Goal: Task Accomplishment & Management: Manage account settings

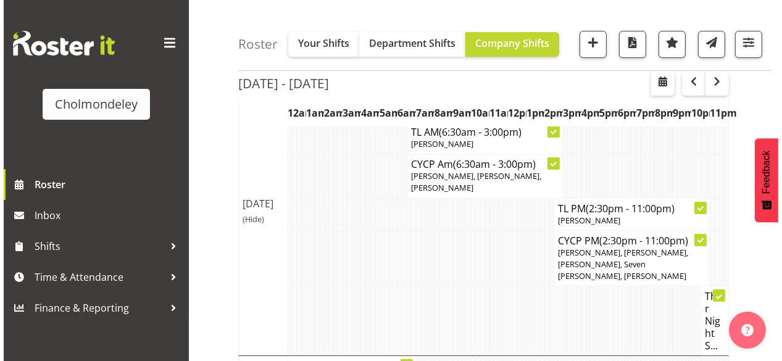
scroll to position [247, 0]
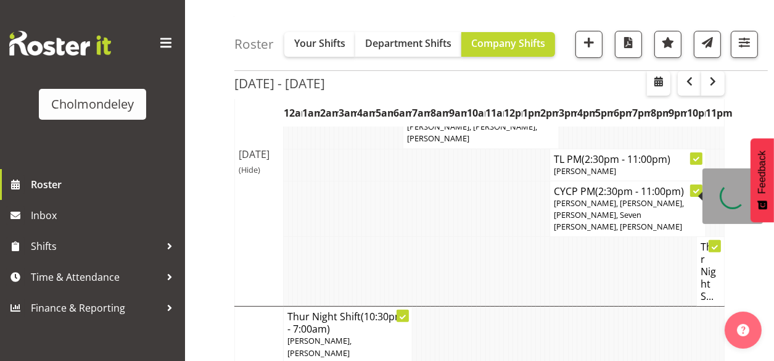
click at [648, 197] on span "[PERSON_NAME], [PERSON_NAME], [PERSON_NAME], Seven [PERSON_NAME], [PERSON_NAME]" at bounding box center [619, 214] width 130 height 35
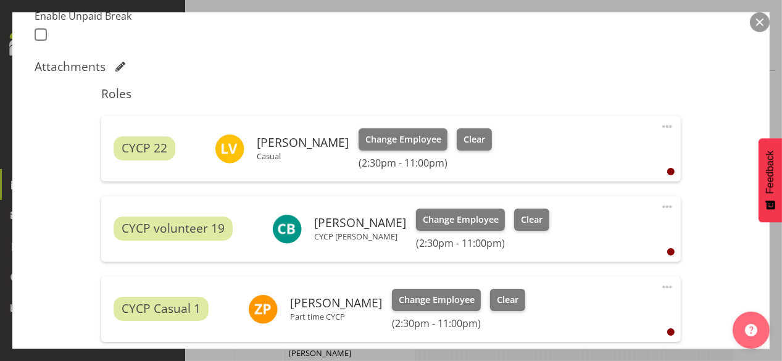
scroll to position [395, 0]
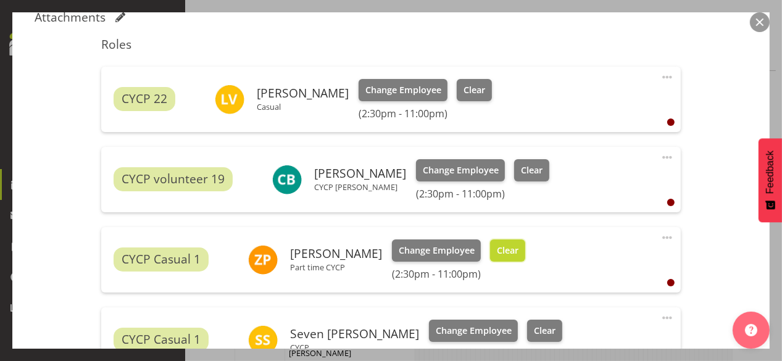
click at [501, 252] on span "Clear" at bounding box center [508, 251] width 22 height 14
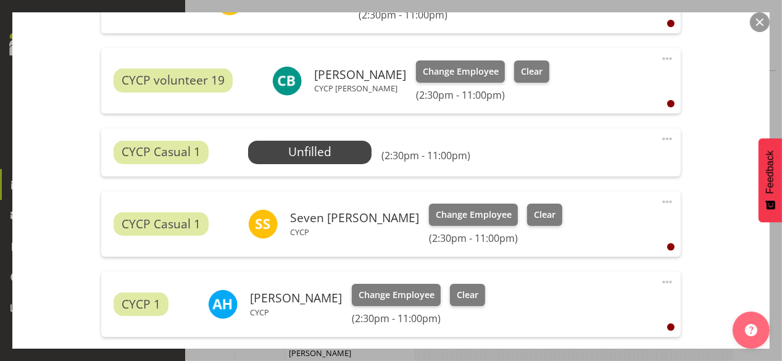
scroll to position [642, 0]
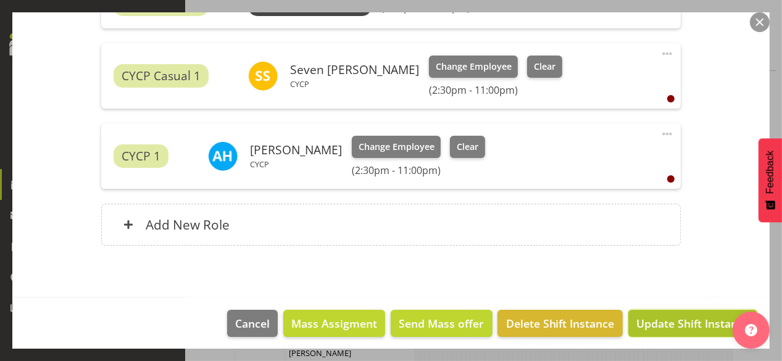
click at [671, 325] on span "Update Shift Instance" at bounding box center [692, 323] width 113 height 16
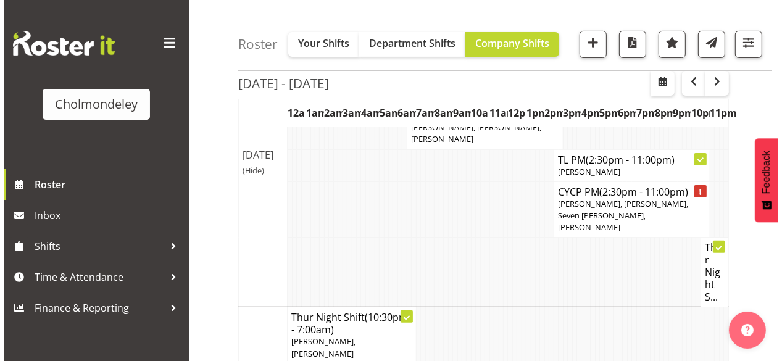
scroll to position [197, 0]
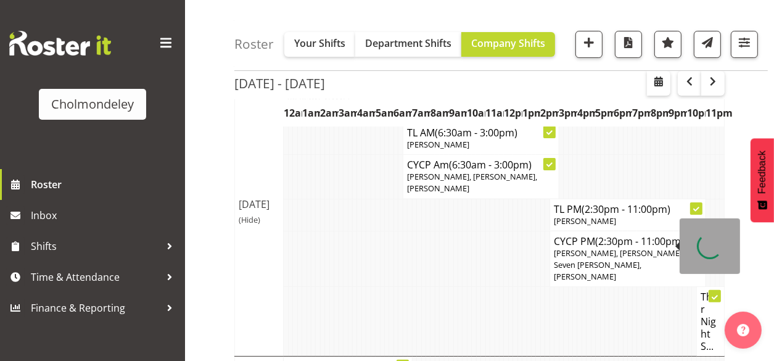
click at [599, 247] on span "[PERSON_NAME], [PERSON_NAME], Seven [PERSON_NAME], [PERSON_NAME]" at bounding box center [619, 264] width 130 height 35
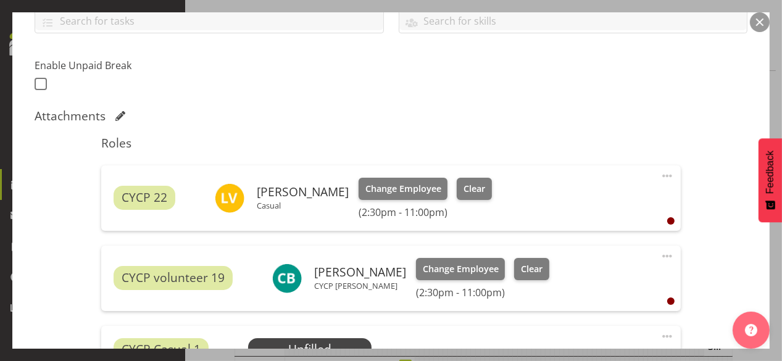
scroll to position [346, 0]
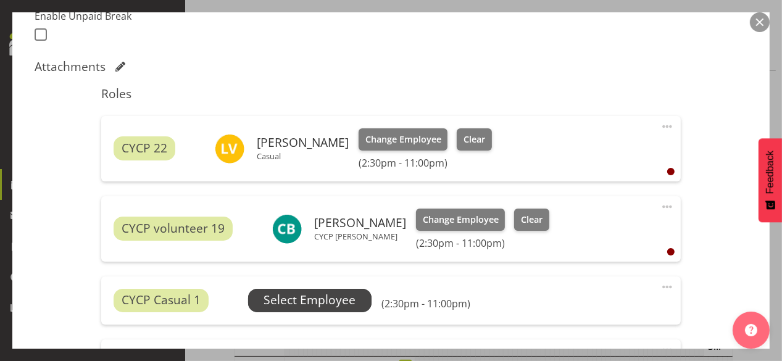
click at [294, 299] on span "Select Employee" at bounding box center [310, 300] width 92 height 18
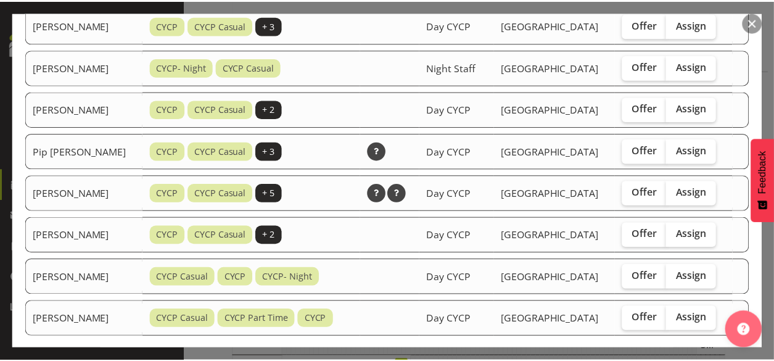
scroll to position [647, 0]
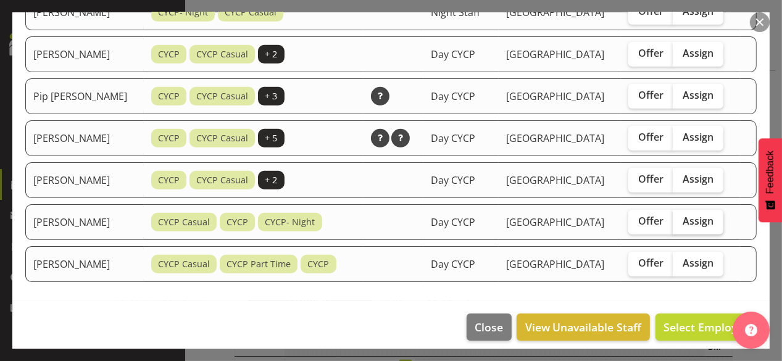
click at [687, 216] on span "Assign" at bounding box center [698, 221] width 31 height 12
click at [681, 217] on input "Assign" at bounding box center [677, 221] width 8 height 8
checkbox input "true"
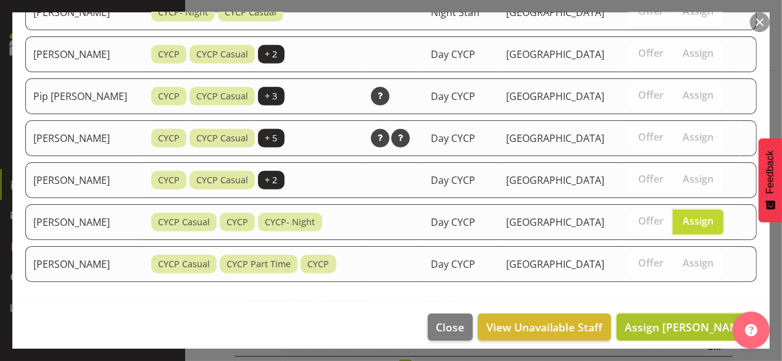
click at [699, 323] on span "Assign [PERSON_NAME]" at bounding box center [687, 327] width 125 height 16
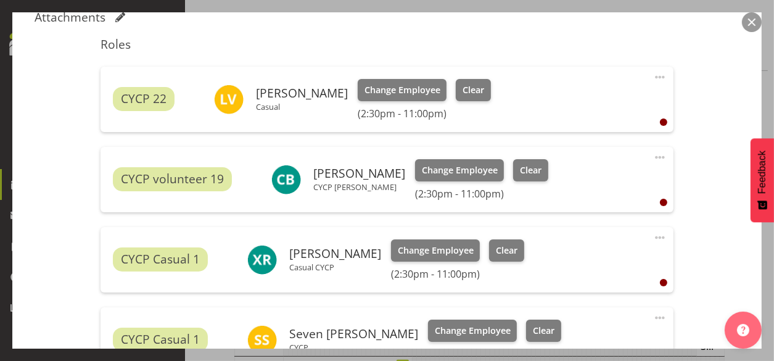
scroll to position [642, 0]
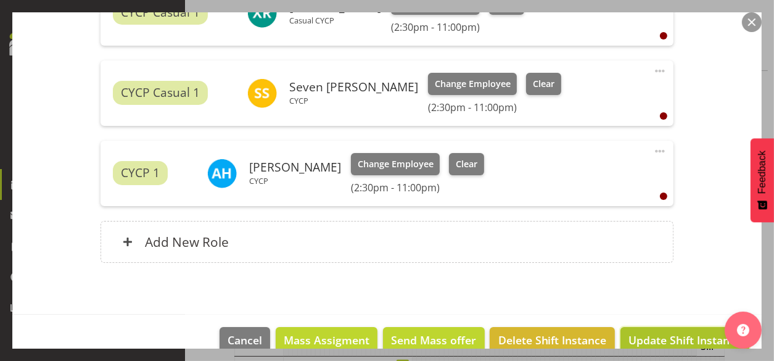
click at [694, 335] on span "Update Shift Instance" at bounding box center [685, 340] width 113 height 16
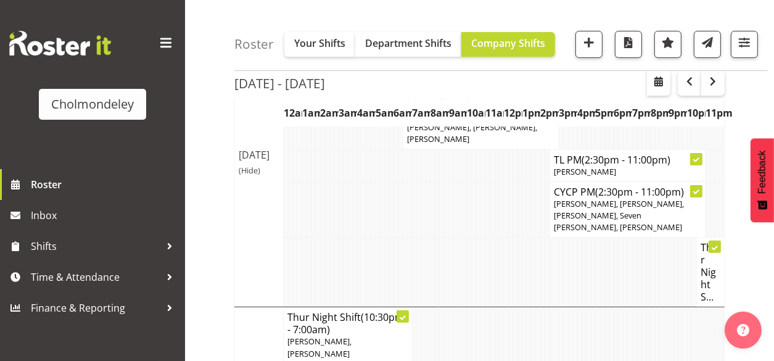
scroll to position [147, 0]
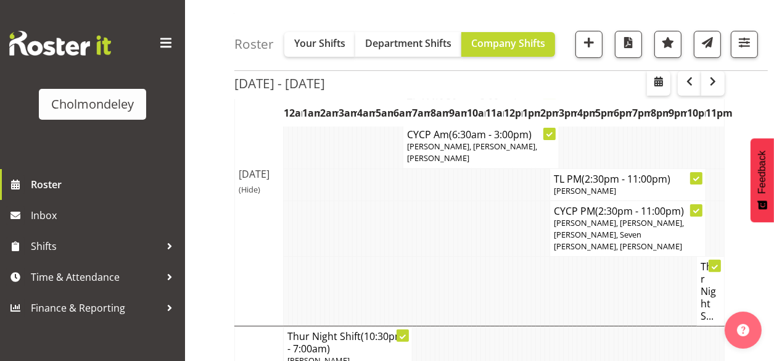
scroll to position [30, 0]
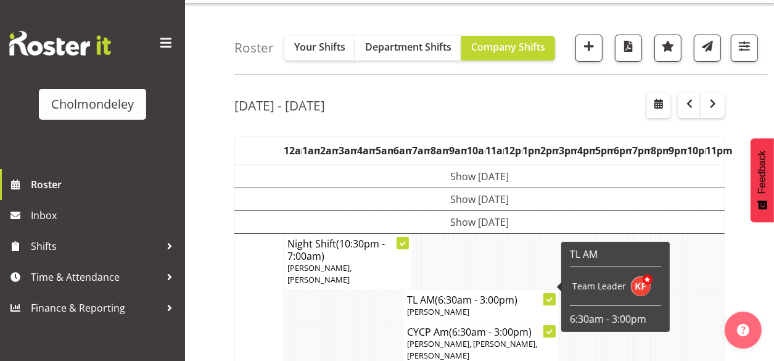
click at [499, 221] on td "Show [DATE]" at bounding box center [480, 221] width 490 height 23
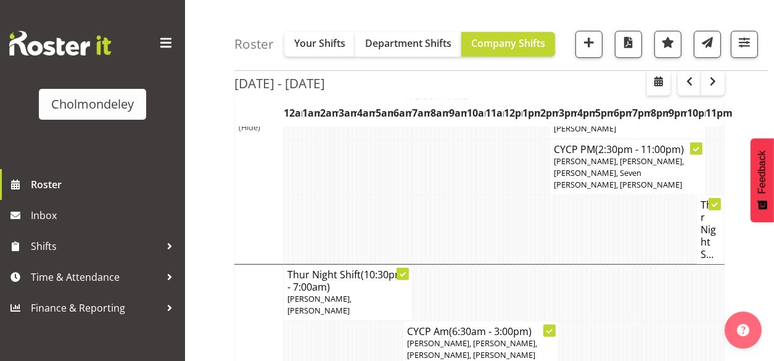
scroll to position [585, 0]
